Goal: Transaction & Acquisition: Purchase product/service

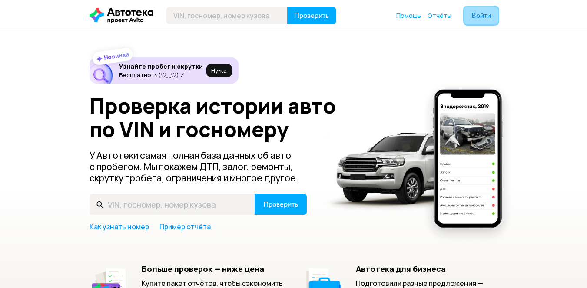
click at [478, 14] on span "Войти" at bounding box center [481, 15] width 20 height 7
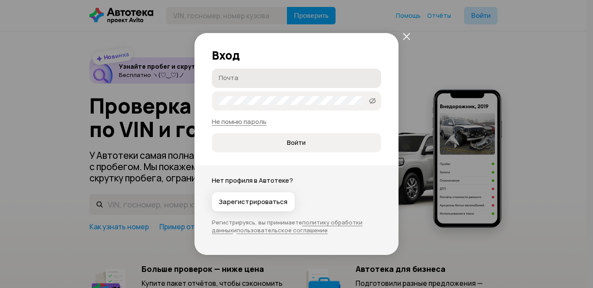
click at [280, 76] on input "Почта" at bounding box center [298, 77] width 158 height 9
type input "л"
type input "[EMAIL_ADDRESS][DOMAIN_NAME]"
click at [301, 134] on button "Войти" at bounding box center [296, 142] width 169 height 19
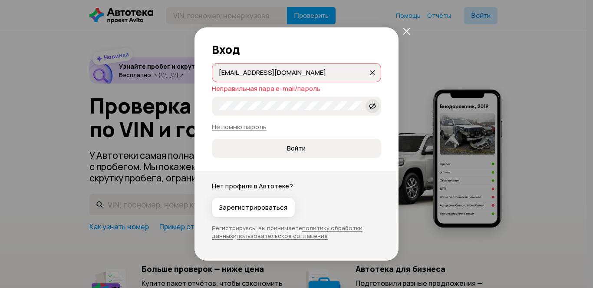
click at [372, 107] on icon at bounding box center [372, 106] width 7 height 9
click at [212, 139] on button "Войти" at bounding box center [296, 148] width 169 height 19
click at [242, 124] on link "Не помню пароль" at bounding box center [239, 126] width 55 height 9
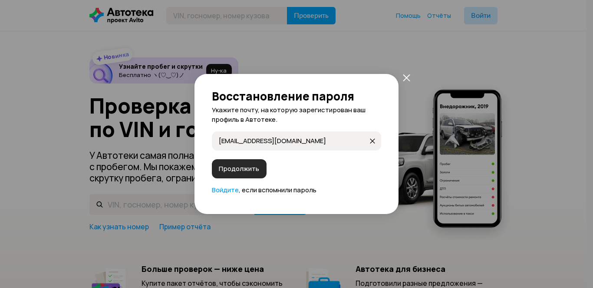
click at [234, 167] on span "Продолжить" at bounding box center [239, 168] width 40 height 9
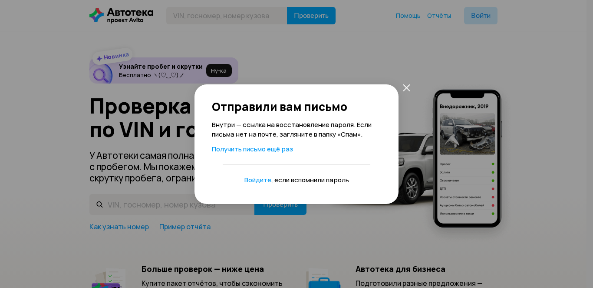
click at [407, 86] on icon "закрыть" at bounding box center [406, 87] width 7 height 7
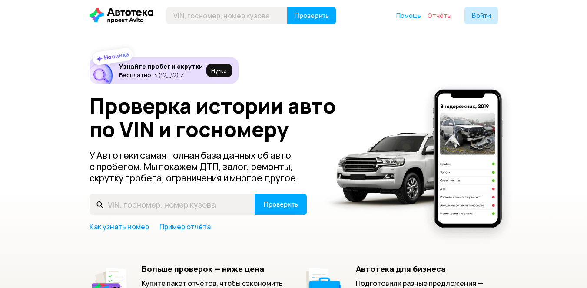
click at [446, 14] on span "Отчёты" at bounding box center [439, 15] width 24 height 8
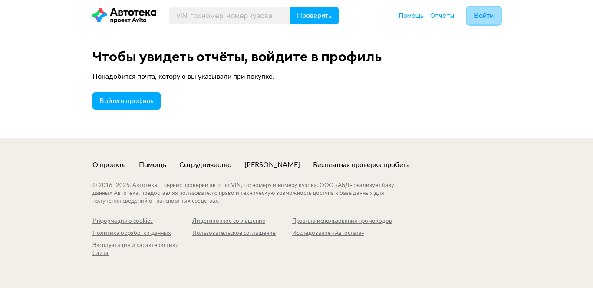
click at [489, 16] on span "Войти" at bounding box center [484, 15] width 20 height 7
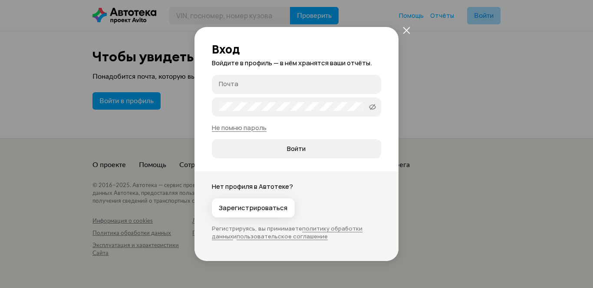
type input "[EMAIL_ADDRESS][DOMAIN_NAME]"
click at [374, 107] on icon at bounding box center [372, 106] width 7 height 9
click at [305, 147] on span "Войти" at bounding box center [296, 148] width 19 height 9
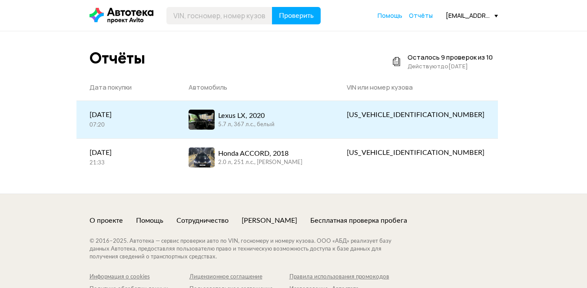
click at [303, 115] on div "Lexus LX, 2020 5.7 л, 367 л.c., белый" at bounding box center [254, 119] width 132 height 20
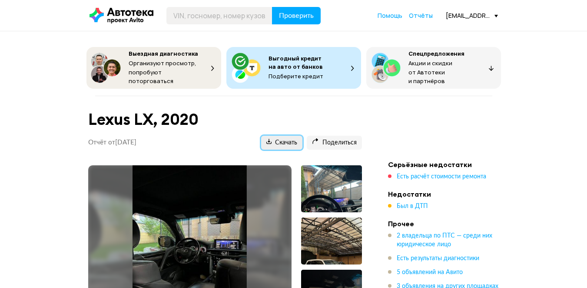
click at [279, 139] on span "Скачать" at bounding box center [281, 143] width 31 height 8
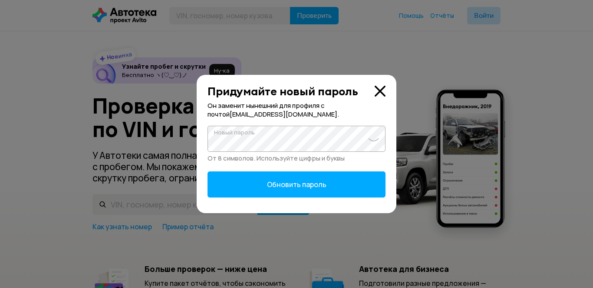
click at [286, 183] on span "Обновить пароль" at bounding box center [297, 184] width 60 height 10
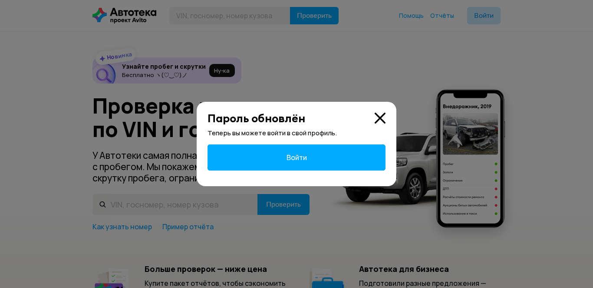
click at [296, 151] on button "Войти" at bounding box center [297, 157] width 178 height 26
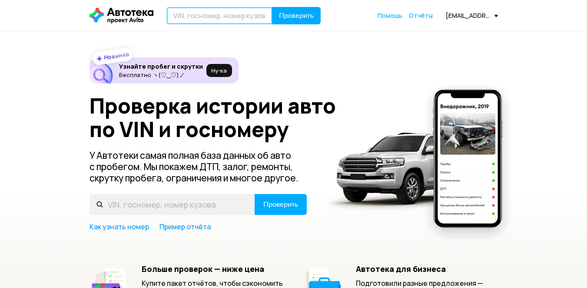
drag, startPoint x: 205, startPoint y: 19, endPoint x: 231, endPoint y: 6, distance: 29.1
click at [205, 19] on input "text" at bounding box center [219, 15] width 106 height 17
click at [213, 12] on input "text" at bounding box center [219, 15] width 106 height 17
paste input "[US_VEHICLE_IDENTIFICATION_NUMBER]"
type input "[US_VEHICLE_IDENTIFICATION_NUMBER]"
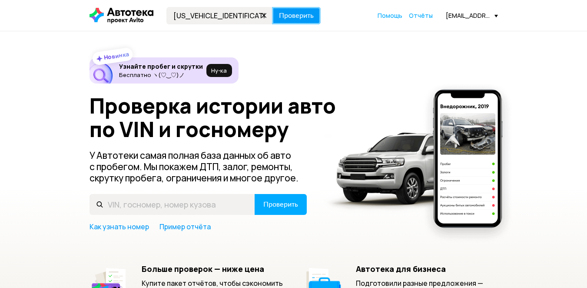
click at [301, 20] on button "Проверить" at bounding box center [296, 15] width 49 height 17
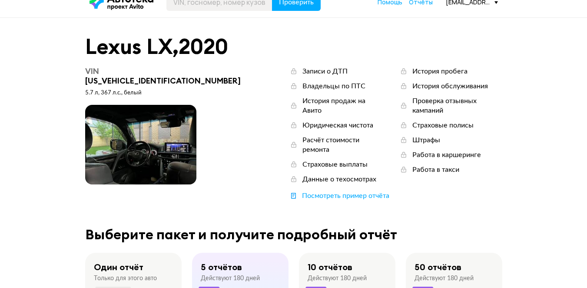
scroll to position [261, 0]
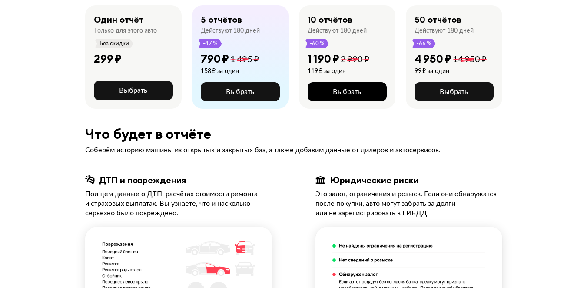
click at [325, 82] on button "Выбрать" at bounding box center [346, 91] width 79 height 19
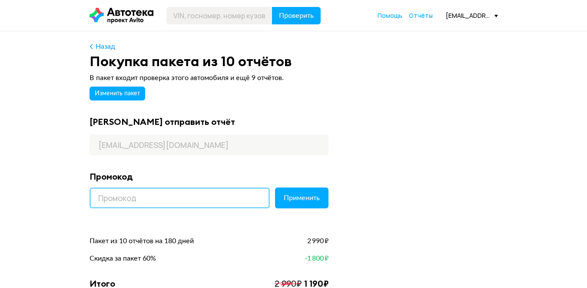
click at [194, 204] on input at bounding box center [179, 197] width 180 height 21
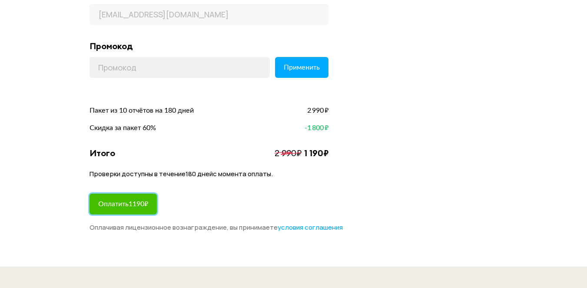
click at [141, 198] on button "Оплатить 1190 ₽" at bounding box center [122, 203] width 67 height 21
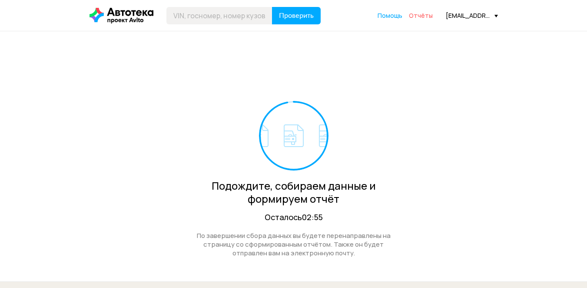
click at [433, 17] on span "Отчёты" at bounding box center [421, 15] width 24 height 8
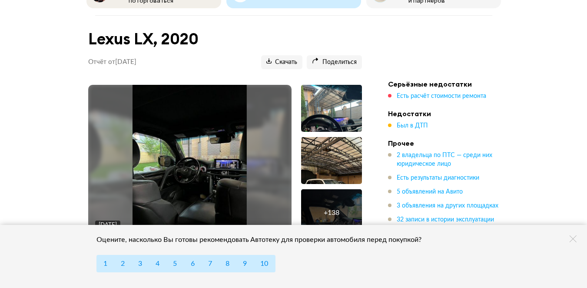
scroll to position [261, 0]
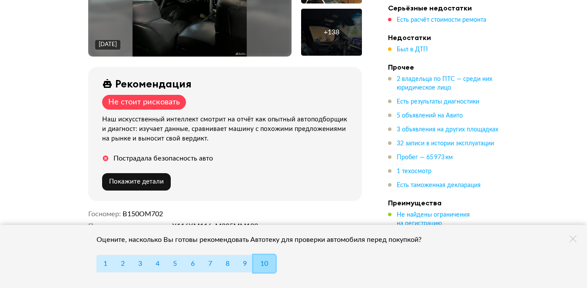
click at [268, 266] on span "10" at bounding box center [264, 263] width 8 height 7
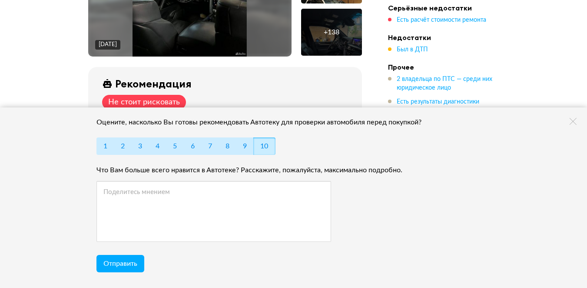
click at [572, 123] on icon at bounding box center [572, 121] width 7 height 7
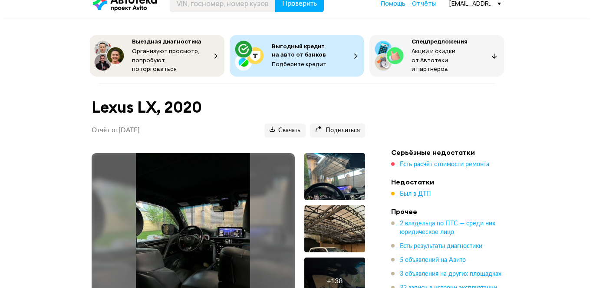
scroll to position [0, 0]
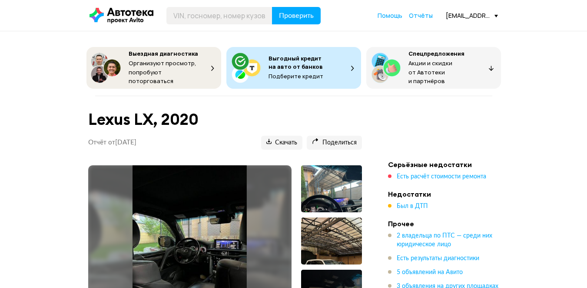
click at [198, 231] on img at bounding box center [189, 241] width 114 height 152
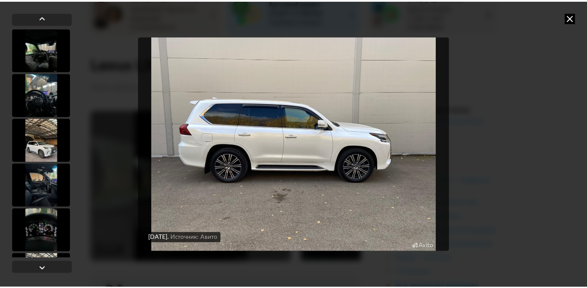
scroll to position [60, 0]
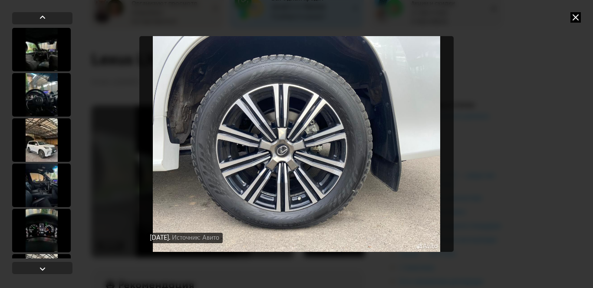
click at [572, 19] on icon at bounding box center [576, 17] width 10 height 10
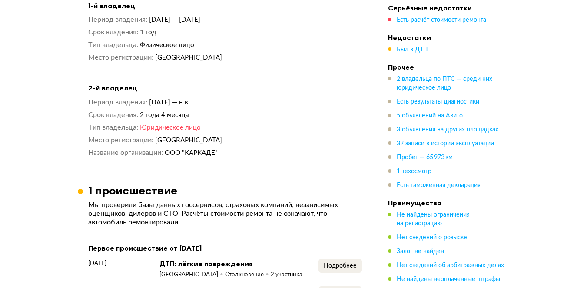
scroll to position [1233, 0]
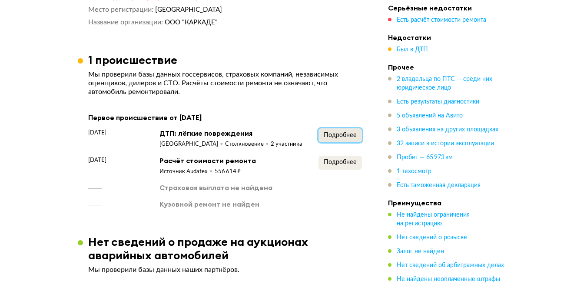
click at [342, 135] on span "Подробнее" at bounding box center [340, 135] width 33 height 6
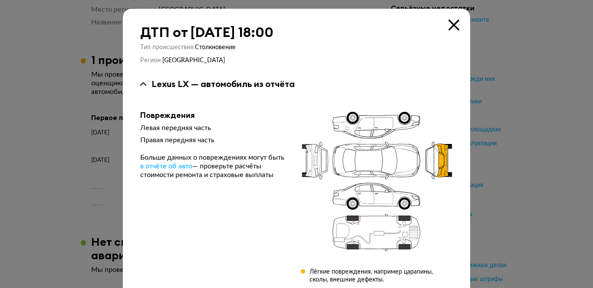
click at [543, 50] on div at bounding box center [296, 144] width 593 height 288
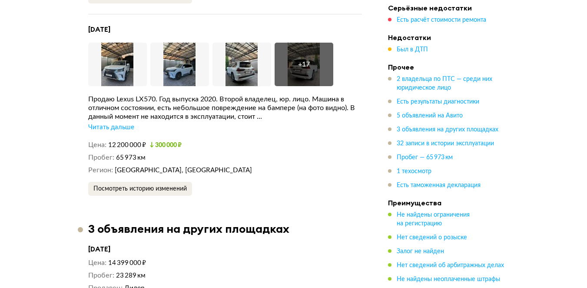
scroll to position [2796, 0]
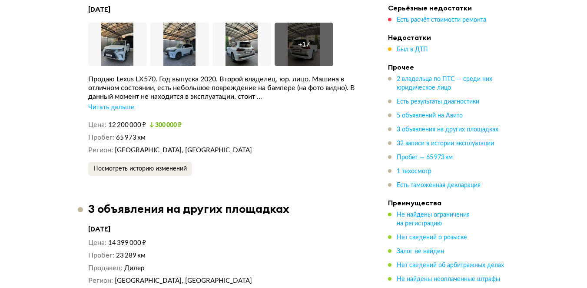
click at [127, 103] on div "Читать дальше" at bounding box center [111, 107] width 46 height 9
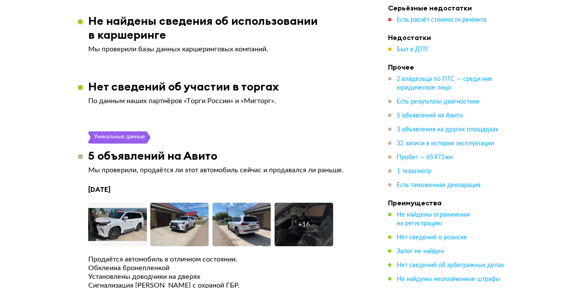
scroll to position [1648, 0]
